Goal: Information Seeking & Learning: Learn about a topic

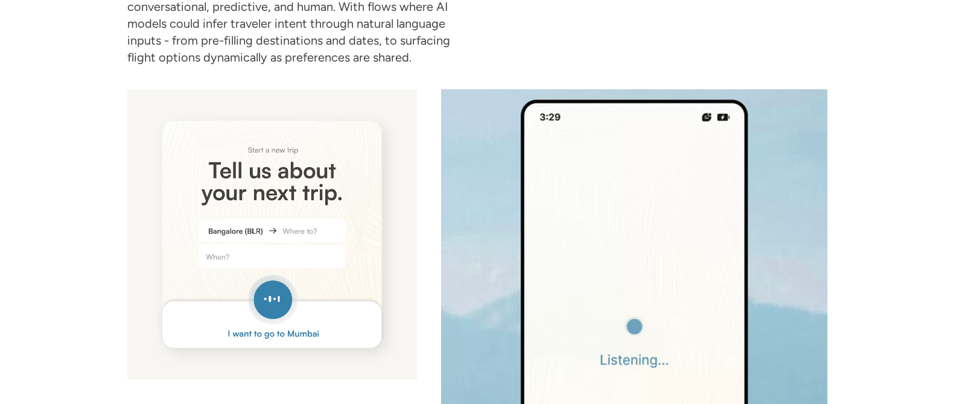
scroll to position [5408, 0]
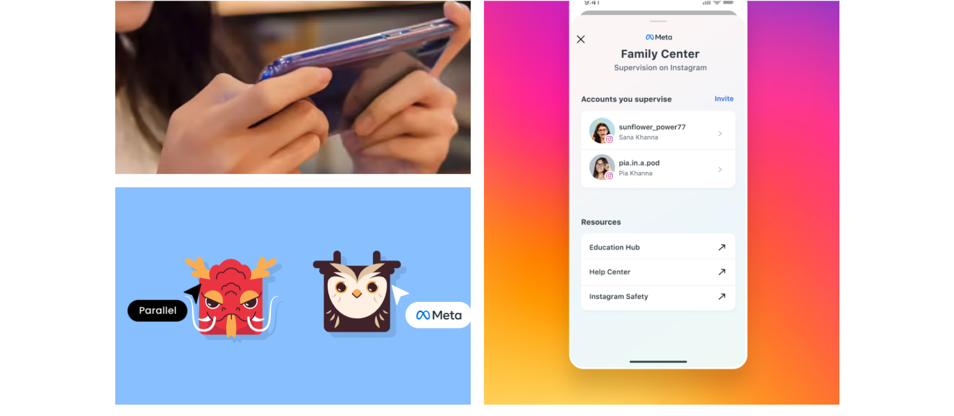
scroll to position [905, 0]
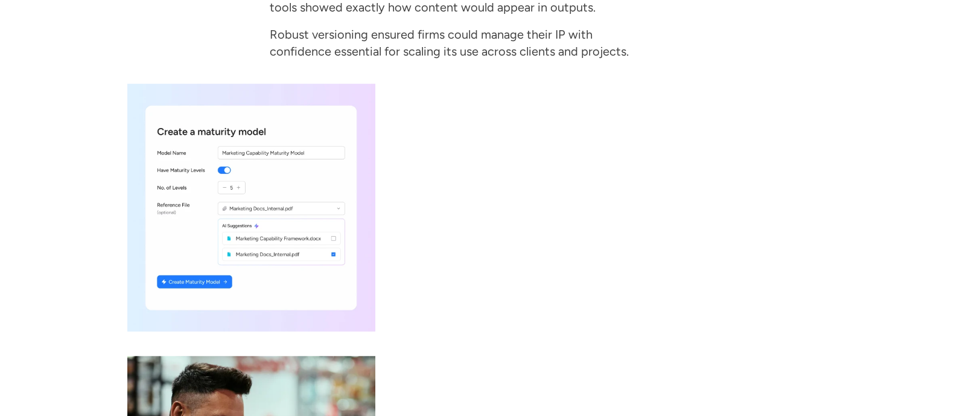
scroll to position [2842, 0]
